Goal: Task Accomplishment & Management: Manage account settings

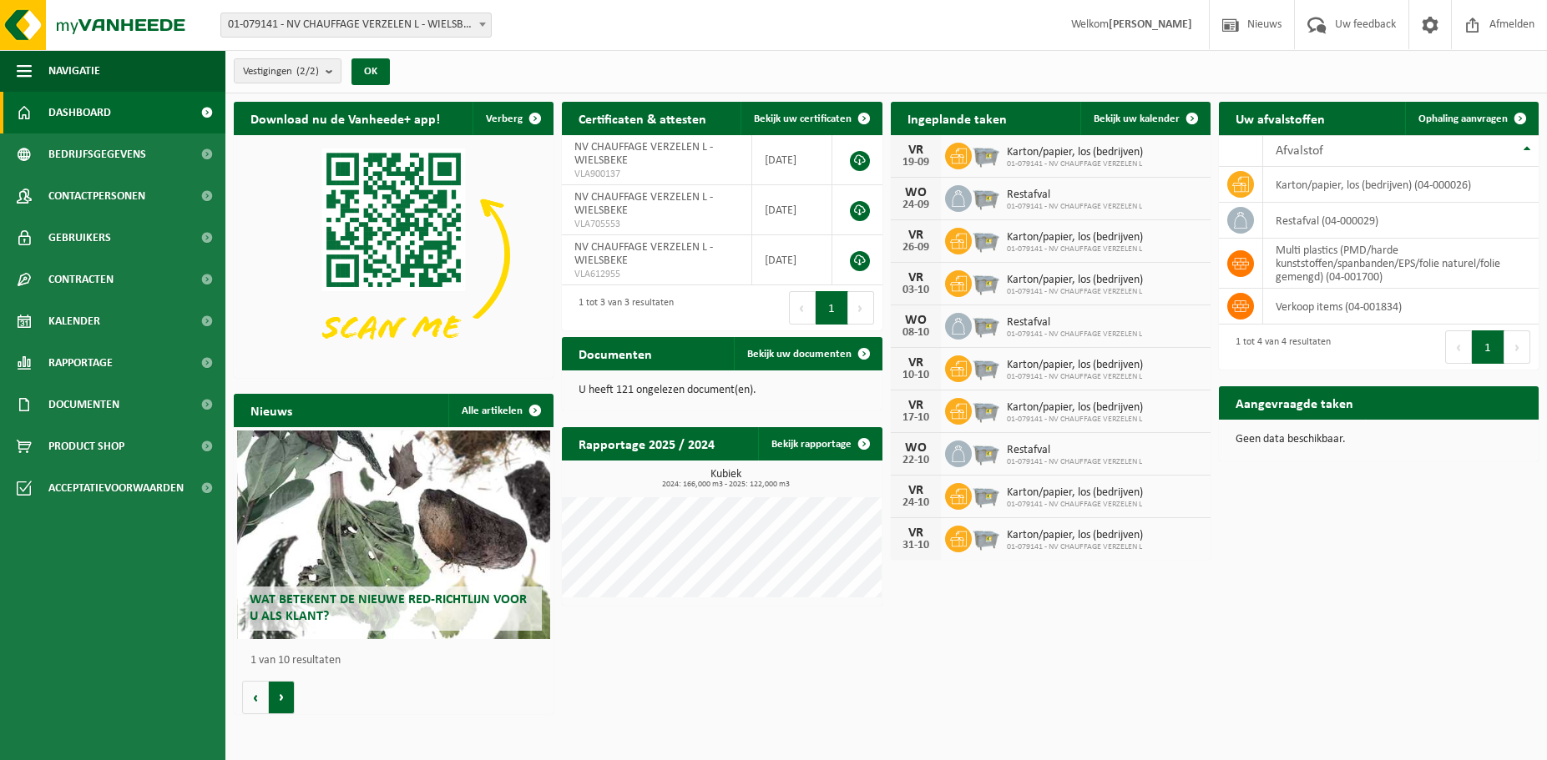
click at [275, 706] on button "Volgende" at bounding box center [282, 697] width 26 height 33
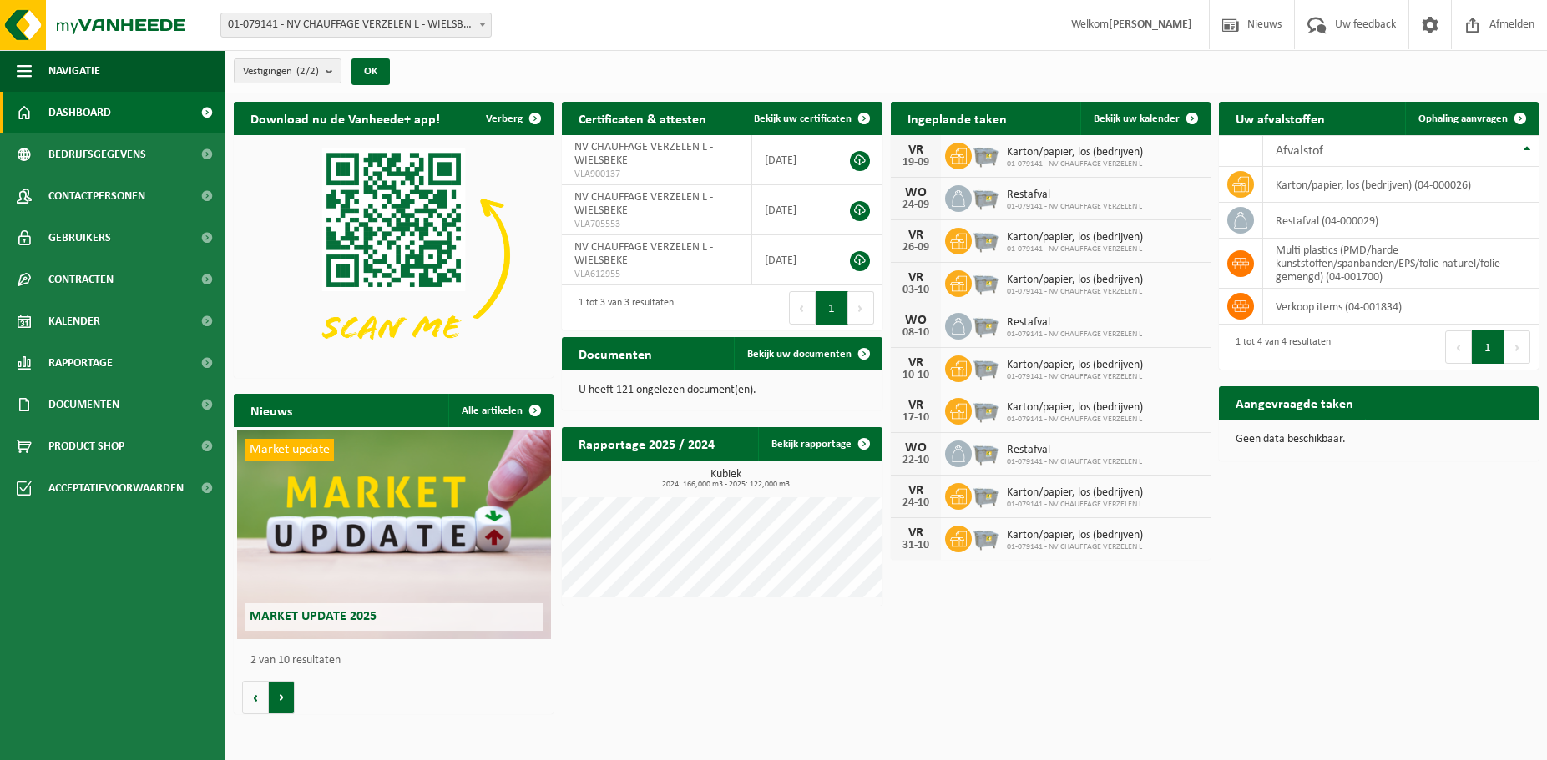
click at [279, 700] on button "Volgende" at bounding box center [282, 697] width 26 height 33
click at [290, 699] on button "Volgende" at bounding box center [282, 697] width 26 height 33
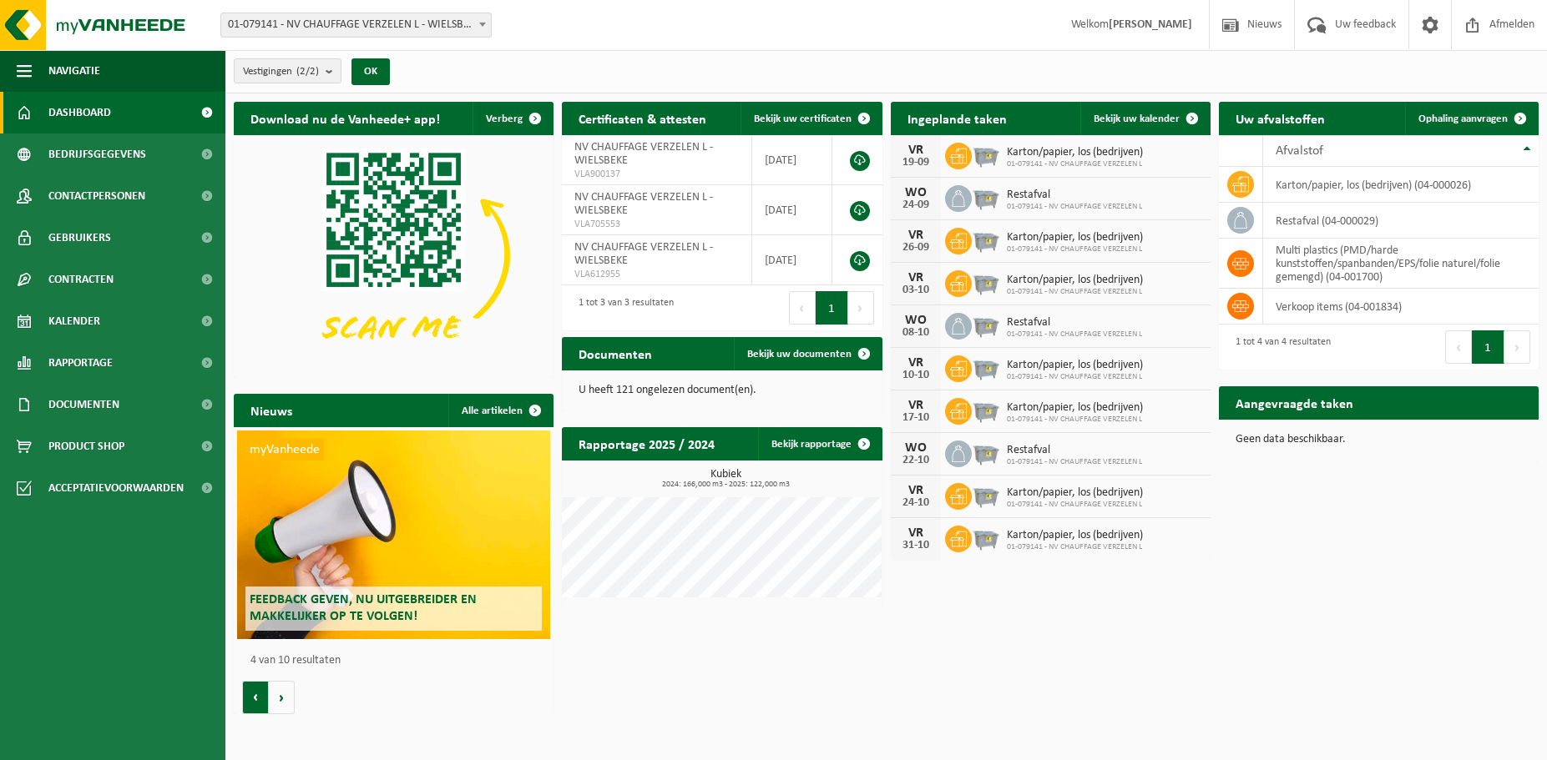
click at [254, 696] on button "Vorige" at bounding box center [255, 697] width 27 height 33
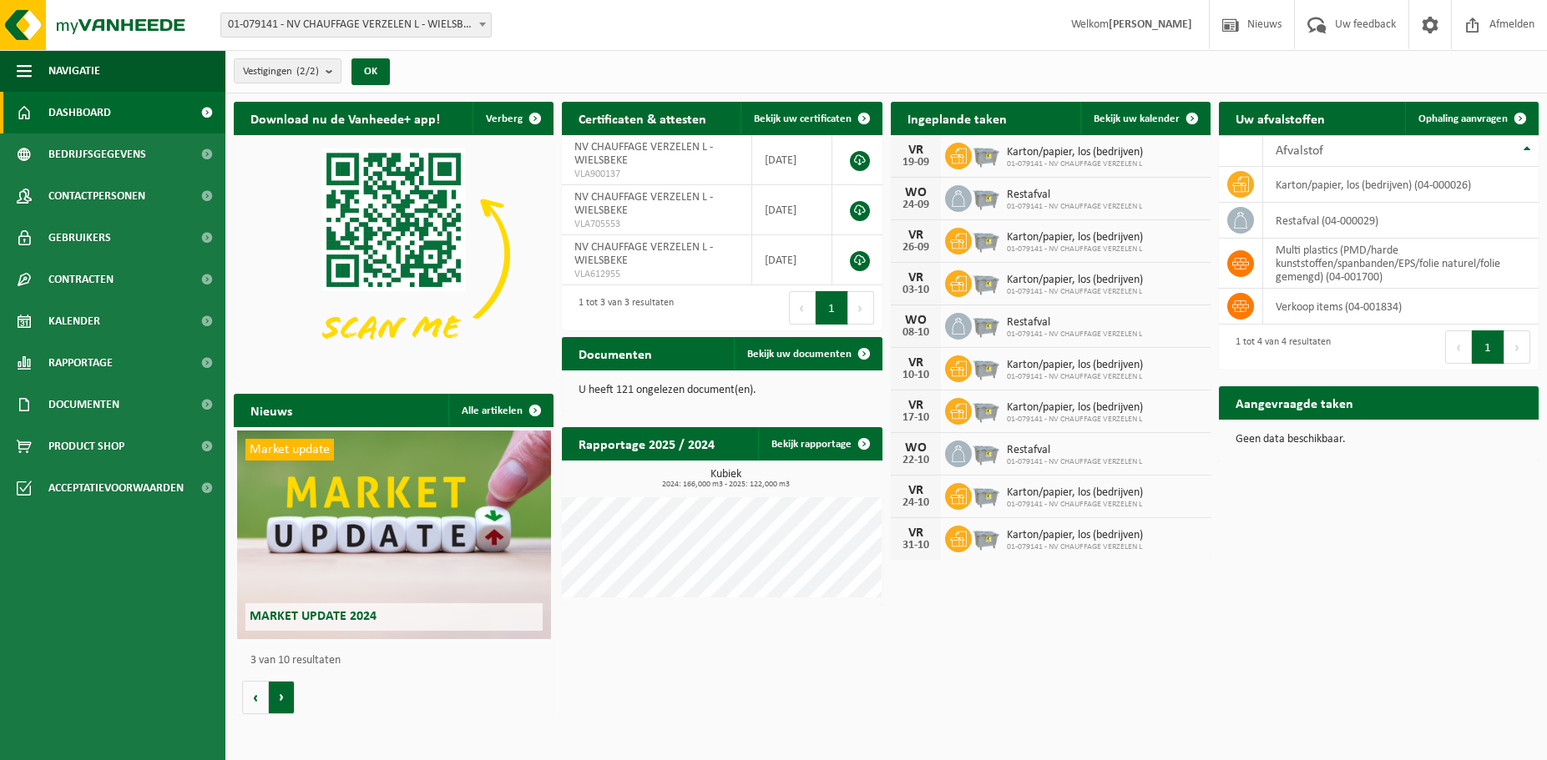
click at [291, 701] on button "Volgende" at bounding box center [282, 697] width 26 height 33
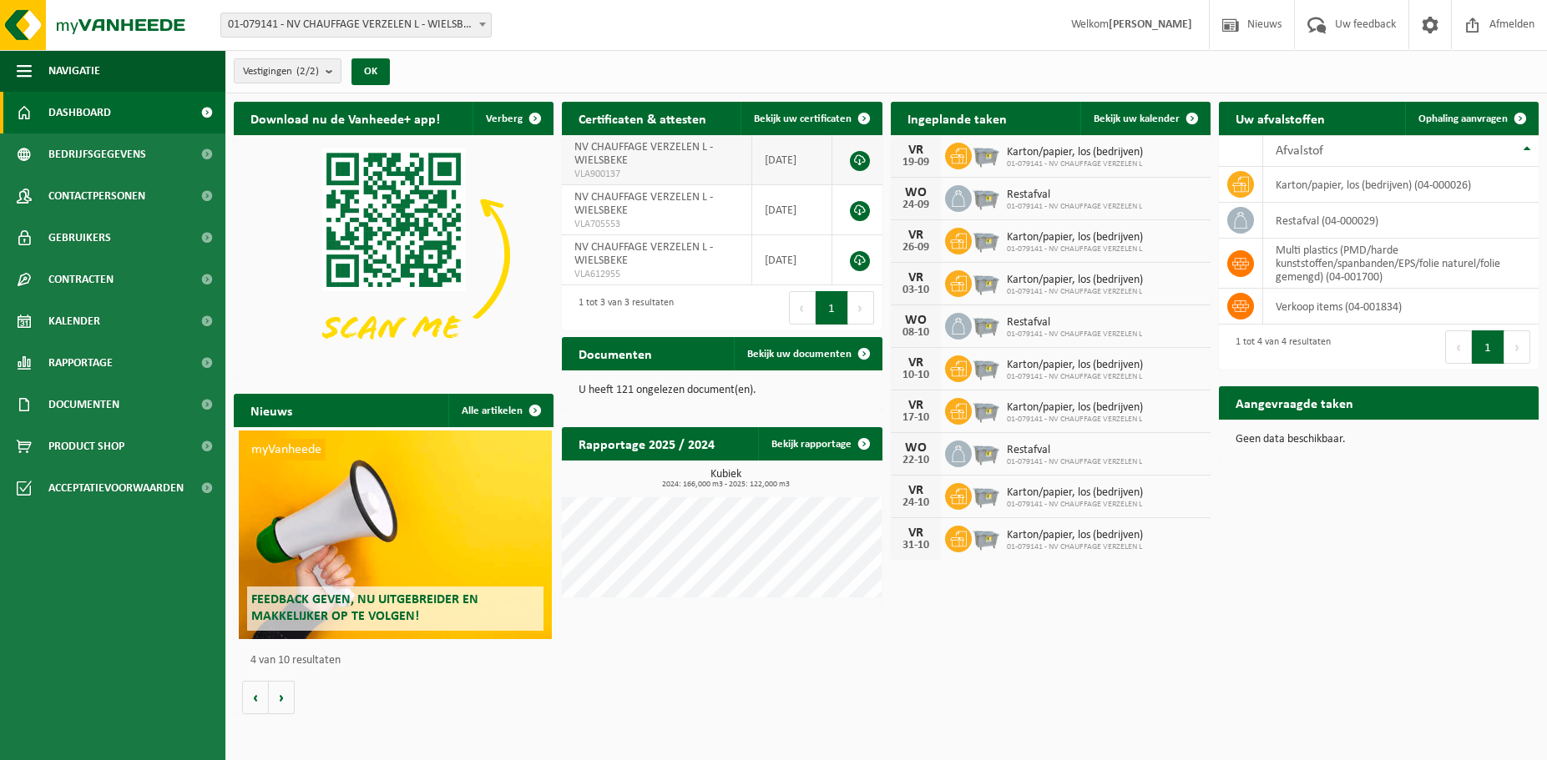
scroll to position [0, 960]
click at [1458, 114] on span "Ophaling aanvragen" at bounding box center [1462, 119] width 89 height 11
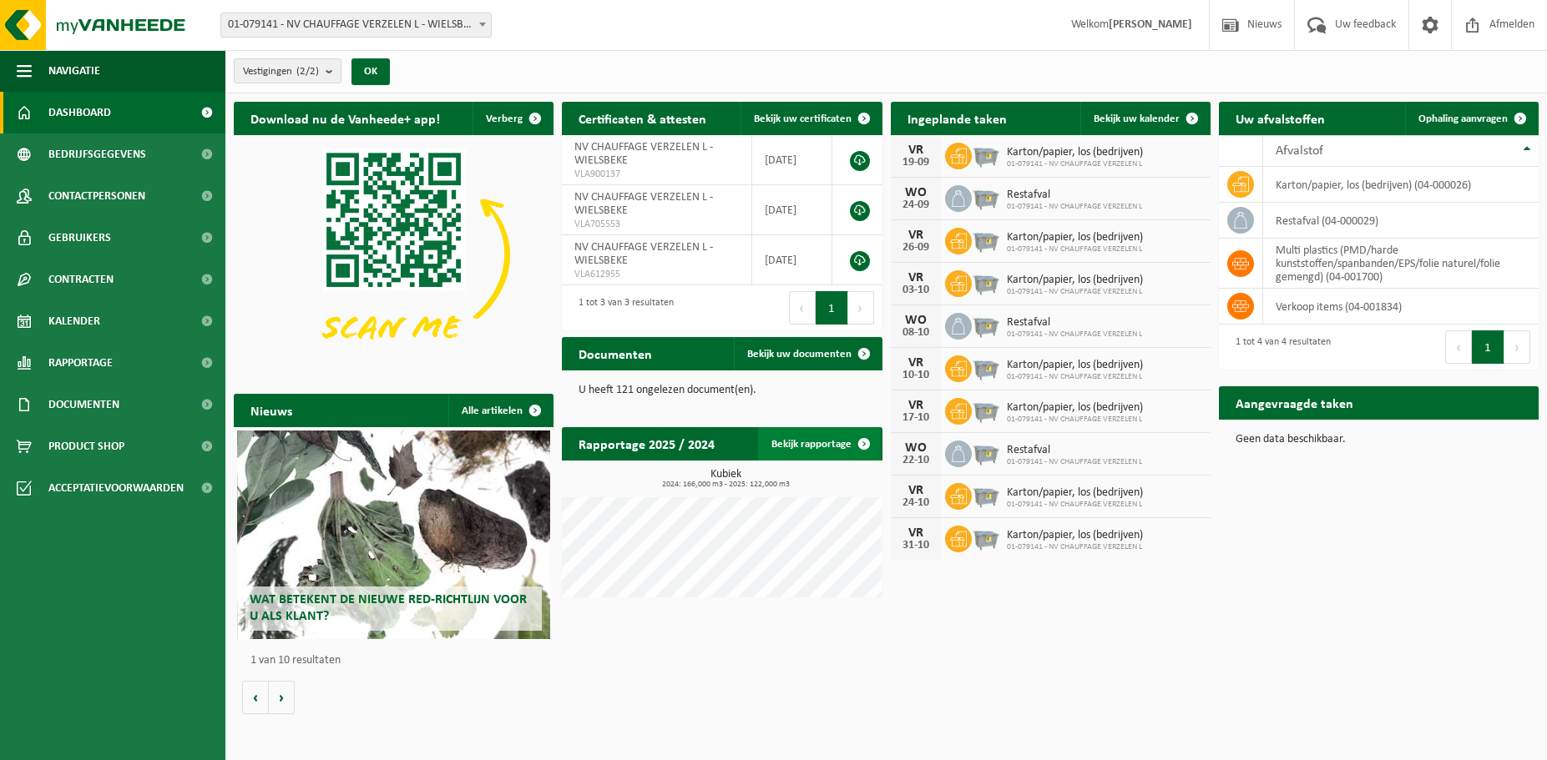
click at [859, 441] on div "Rapportage 2025 / 2024 Bekijk rapportage Tonnage Kubiek 2024: 166,000 m3 - 2025…" at bounding box center [722, 516] width 328 height 195
click at [861, 444] on span at bounding box center [863, 443] width 33 height 33
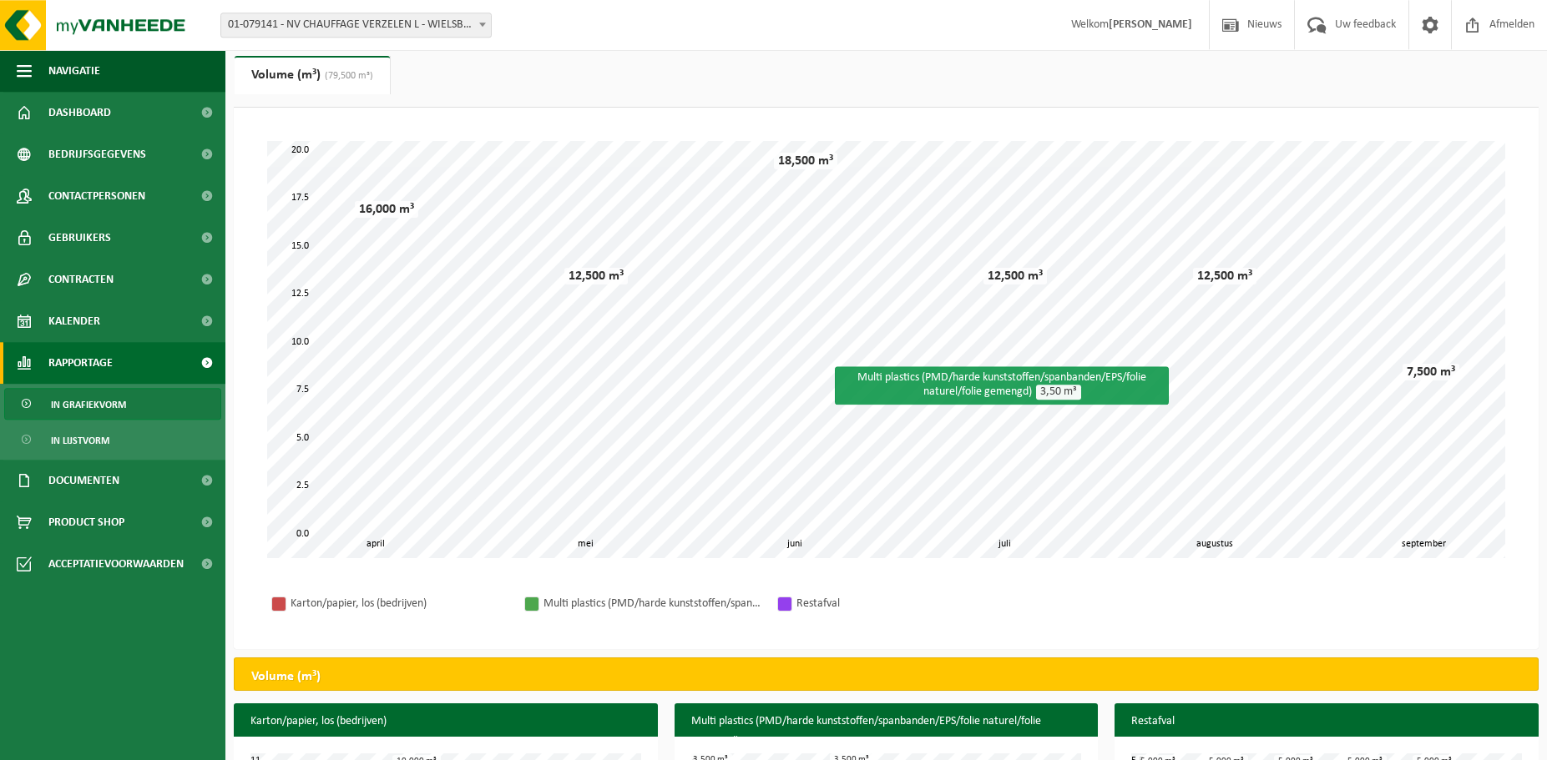
scroll to position [85, 0]
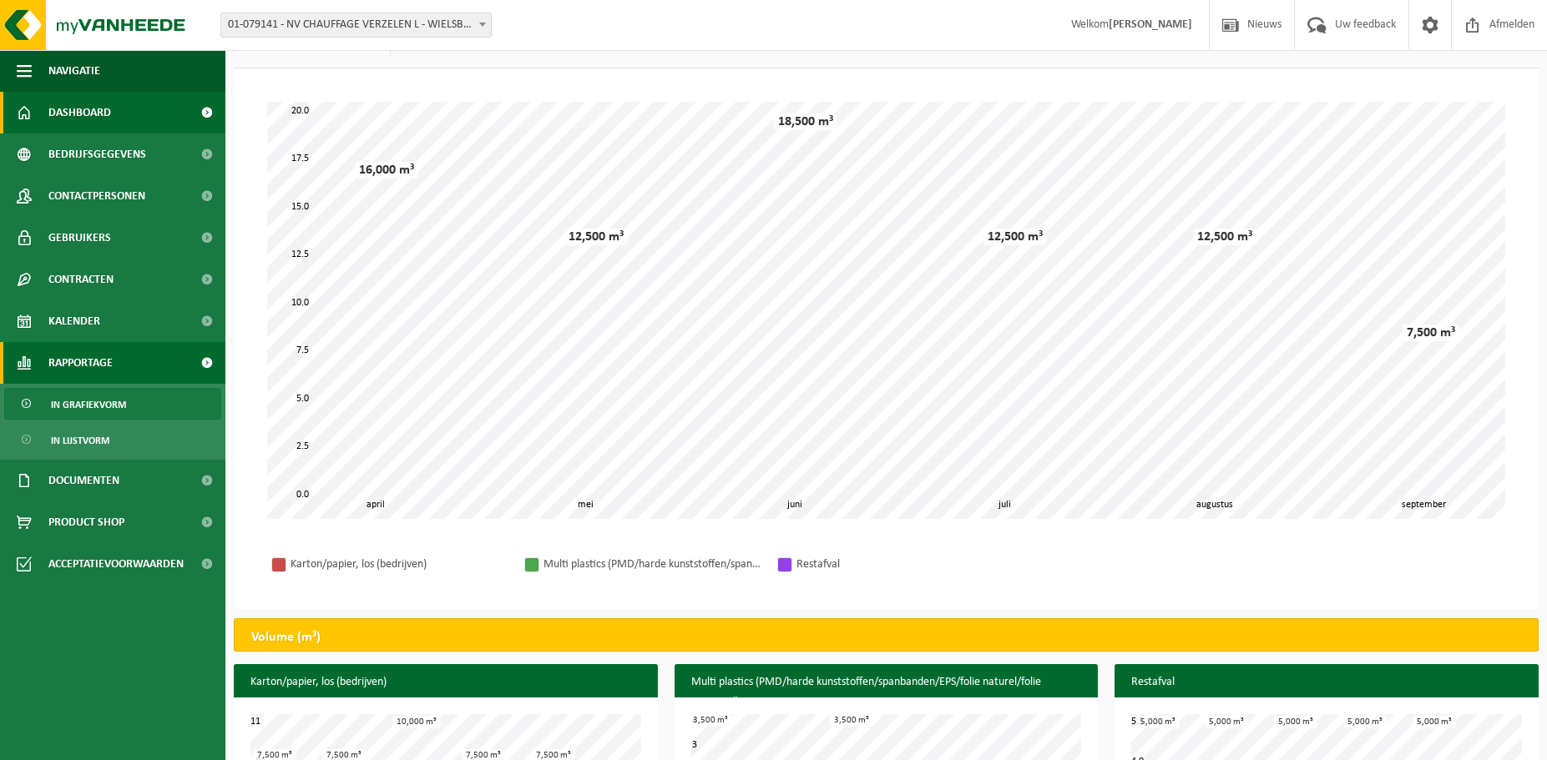
click at [119, 117] on link "Dashboard" at bounding box center [112, 113] width 225 height 42
